Goal: Book appointment/travel/reservation

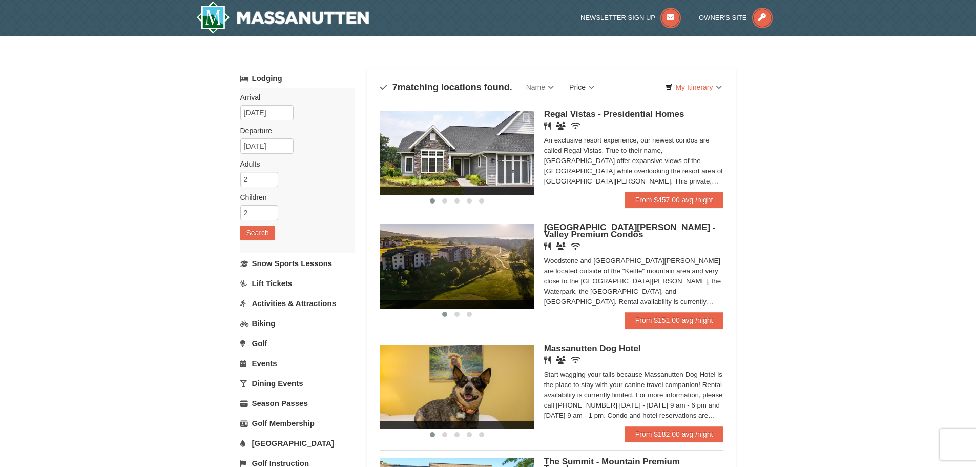
click at [590, 83] on link "Price" at bounding box center [582, 87] width 40 height 20
click at [602, 103] on link "Price (Low to High)" at bounding box center [603, 107] width 82 height 13
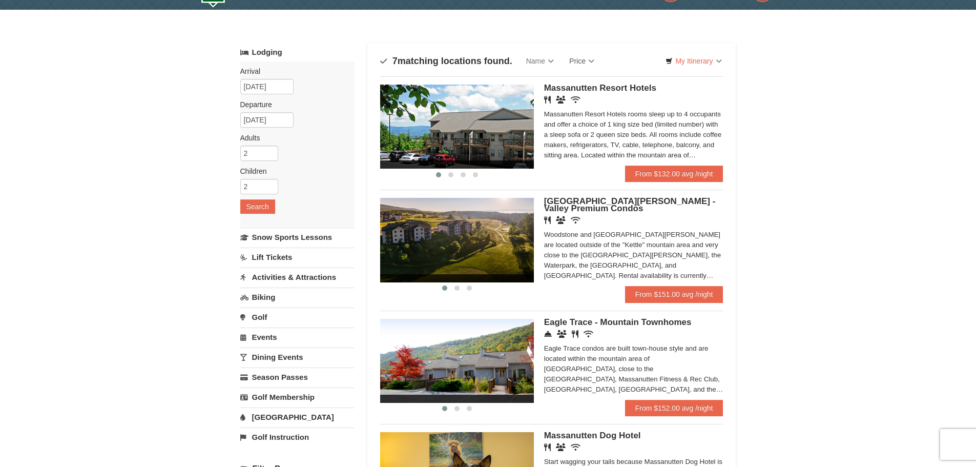
scroll to position [51, 0]
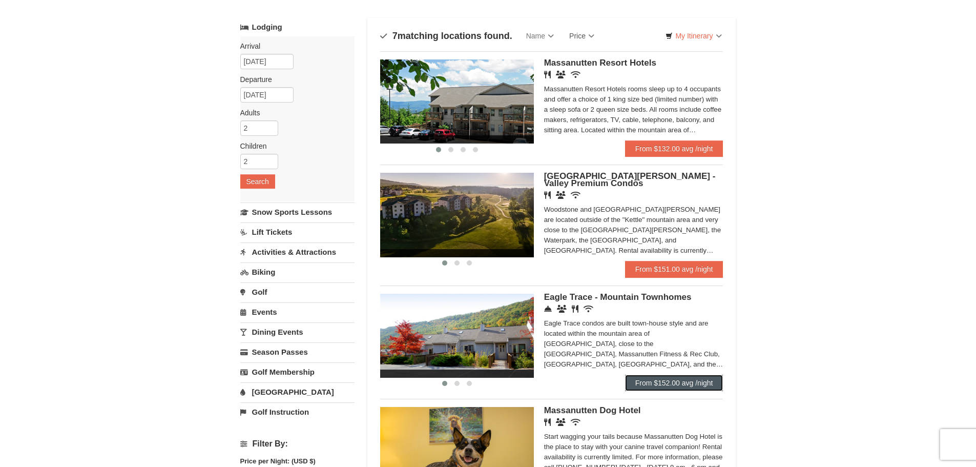
click at [674, 379] on link "From $152.00 avg /night" at bounding box center [674, 383] width 98 height 16
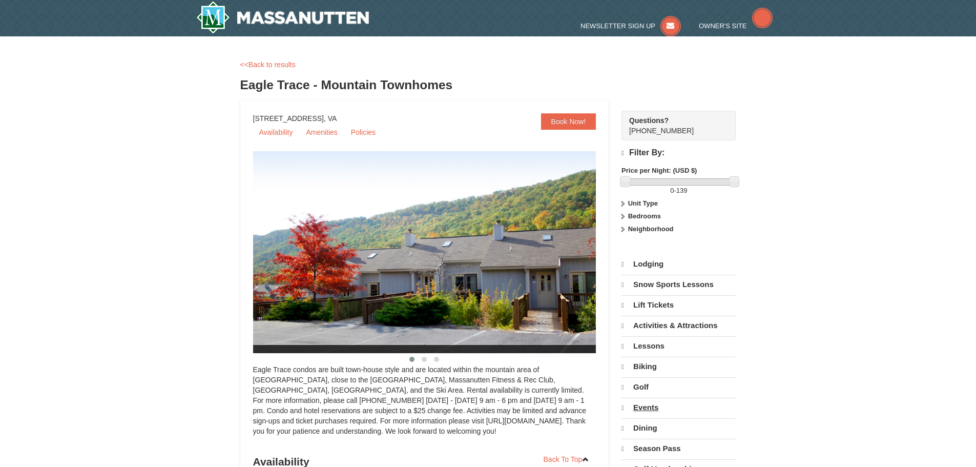
select select "9"
